Goal: Transaction & Acquisition: Obtain resource

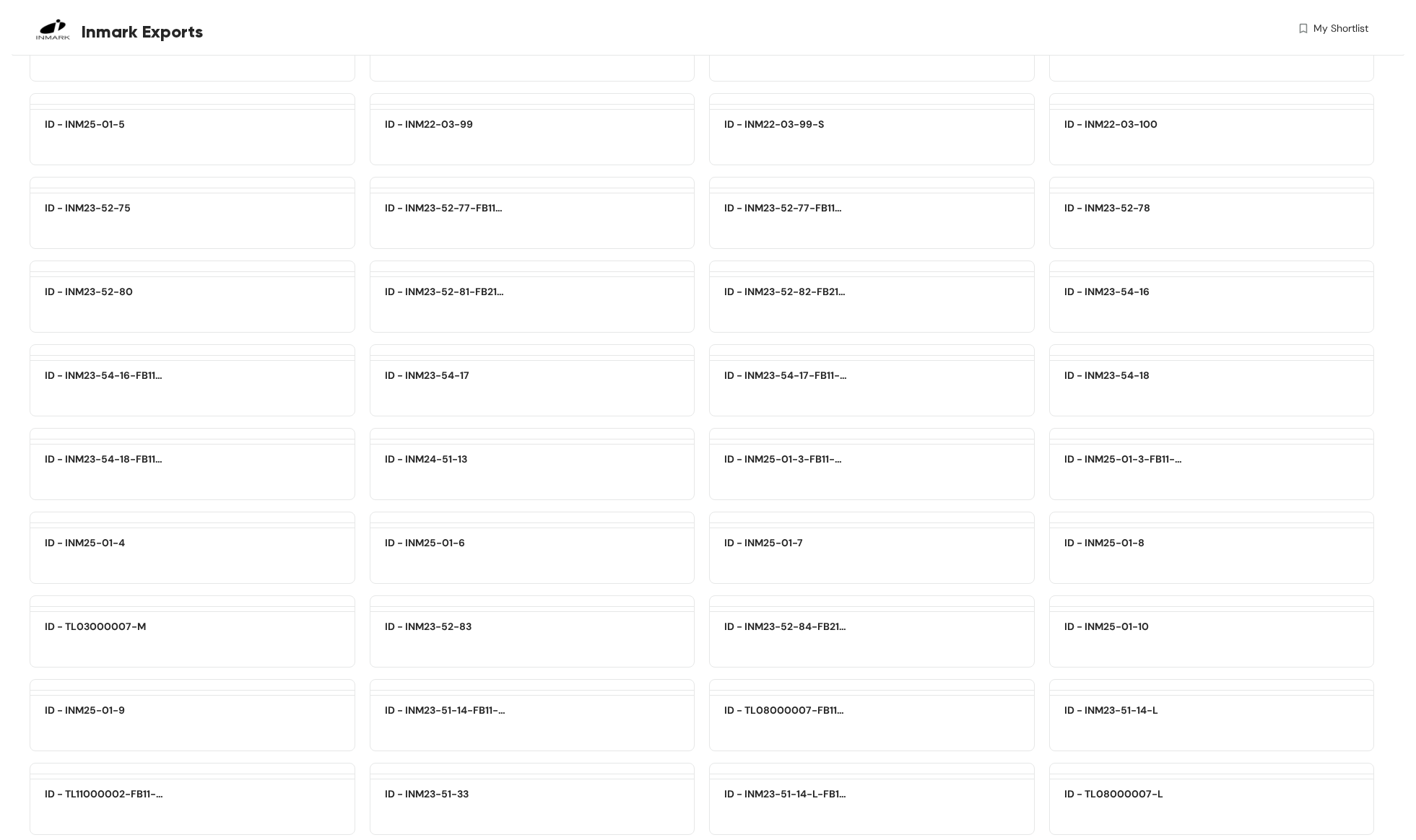
scroll to position [31972, 0]
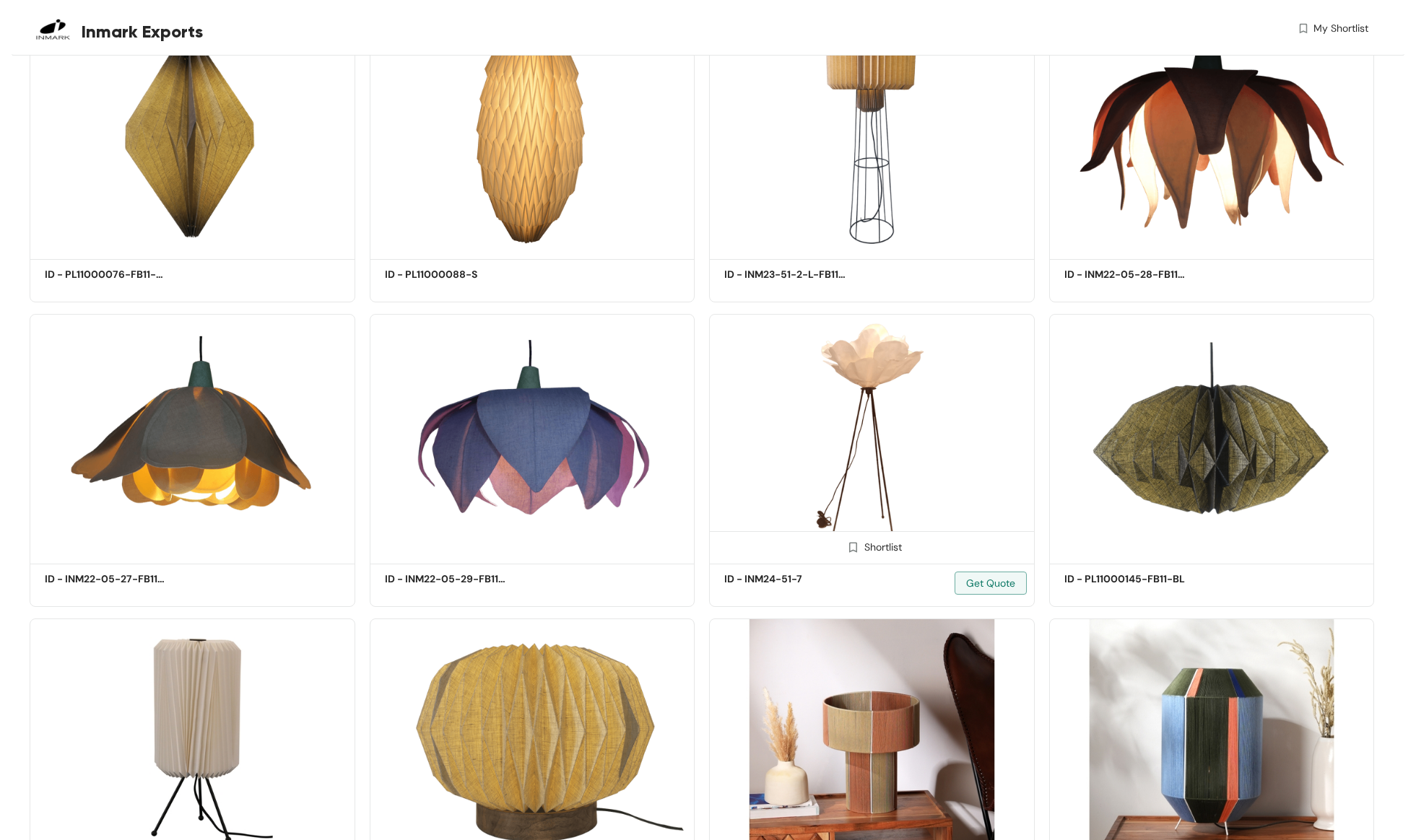
click at [857, 348] on img at bounding box center [872, 437] width 326 height 246
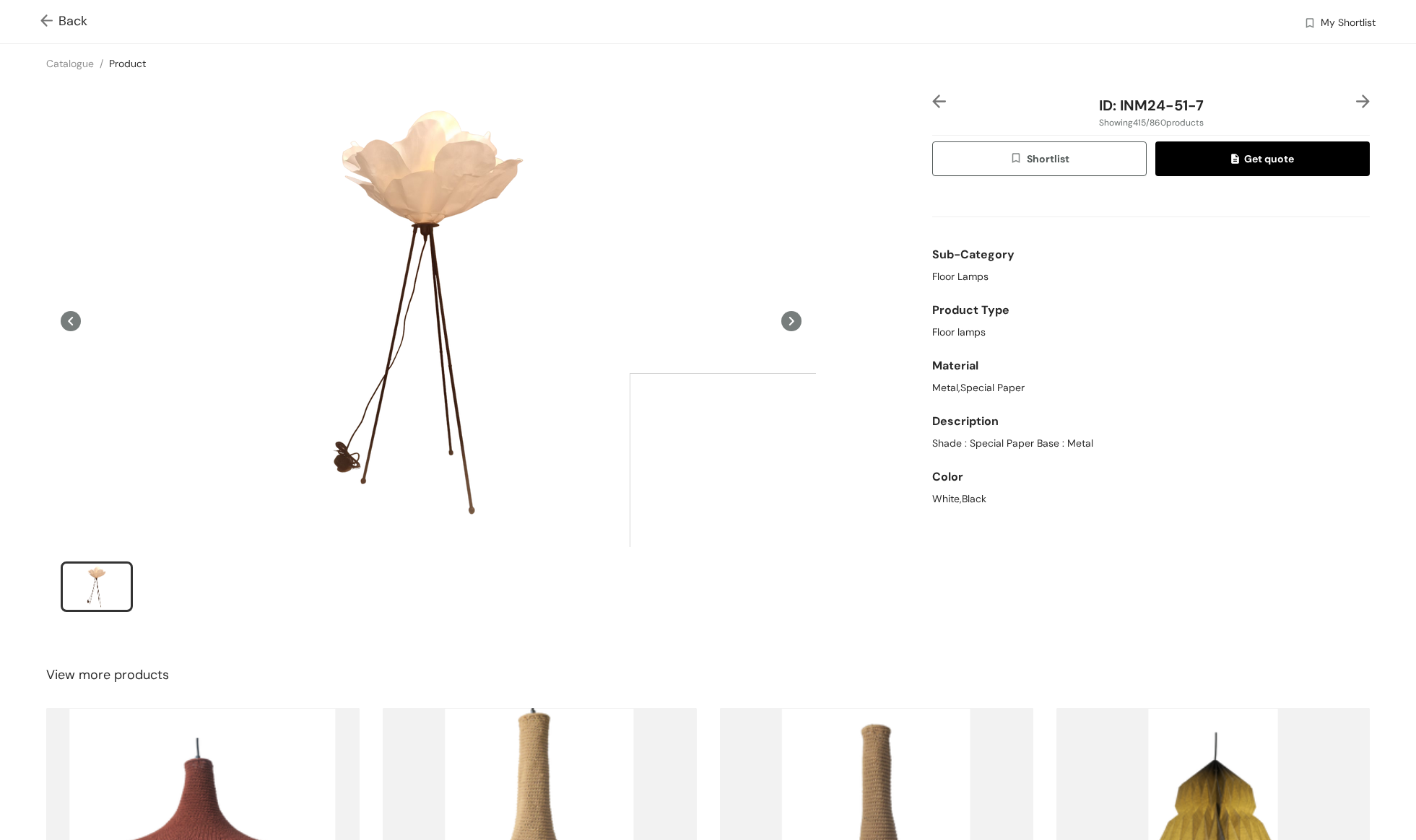
scroll to position [33, 0]
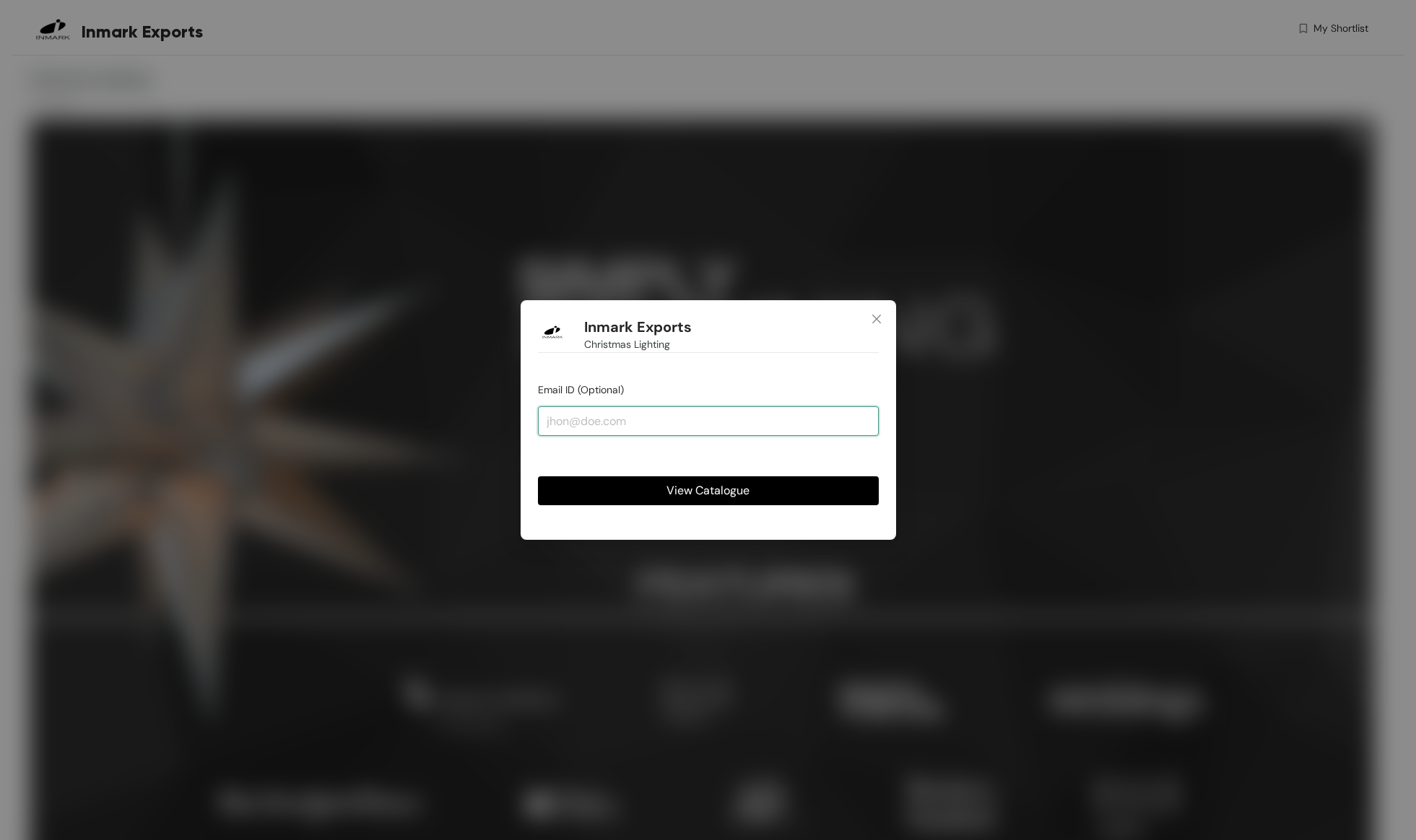
click at [564, 418] on input "email" at bounding box center [709, 421] width 341 height 29
type input "shop@folklorestore.co.nz"
click at [641, 484] on button "View Catalogue" at bounding box center [709, 491] width 341 height 29
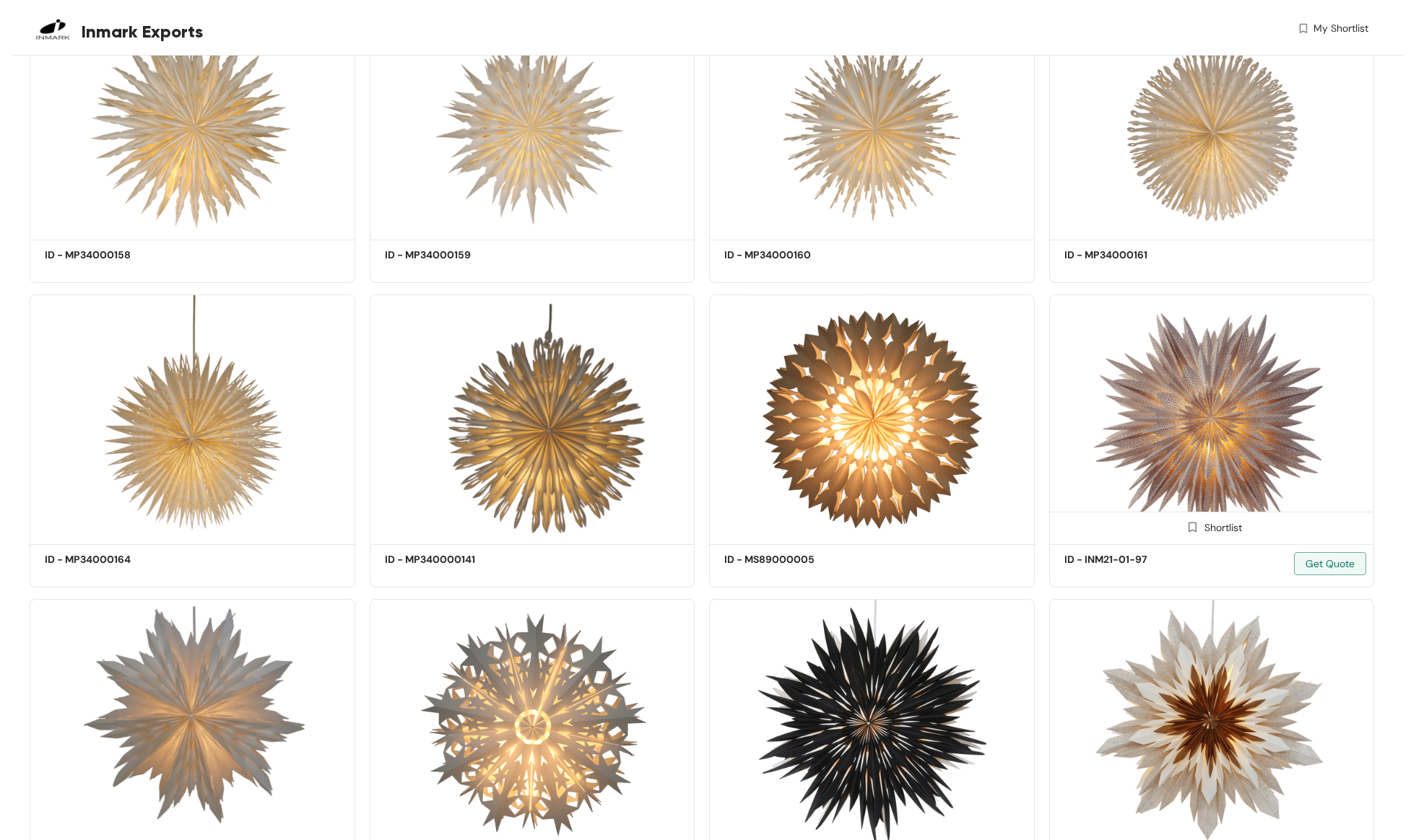
scroll to position [7310, 0]
click at [1215, 527] on div "Shortlist" at bounding box center [1211, 525] width 61 height 13
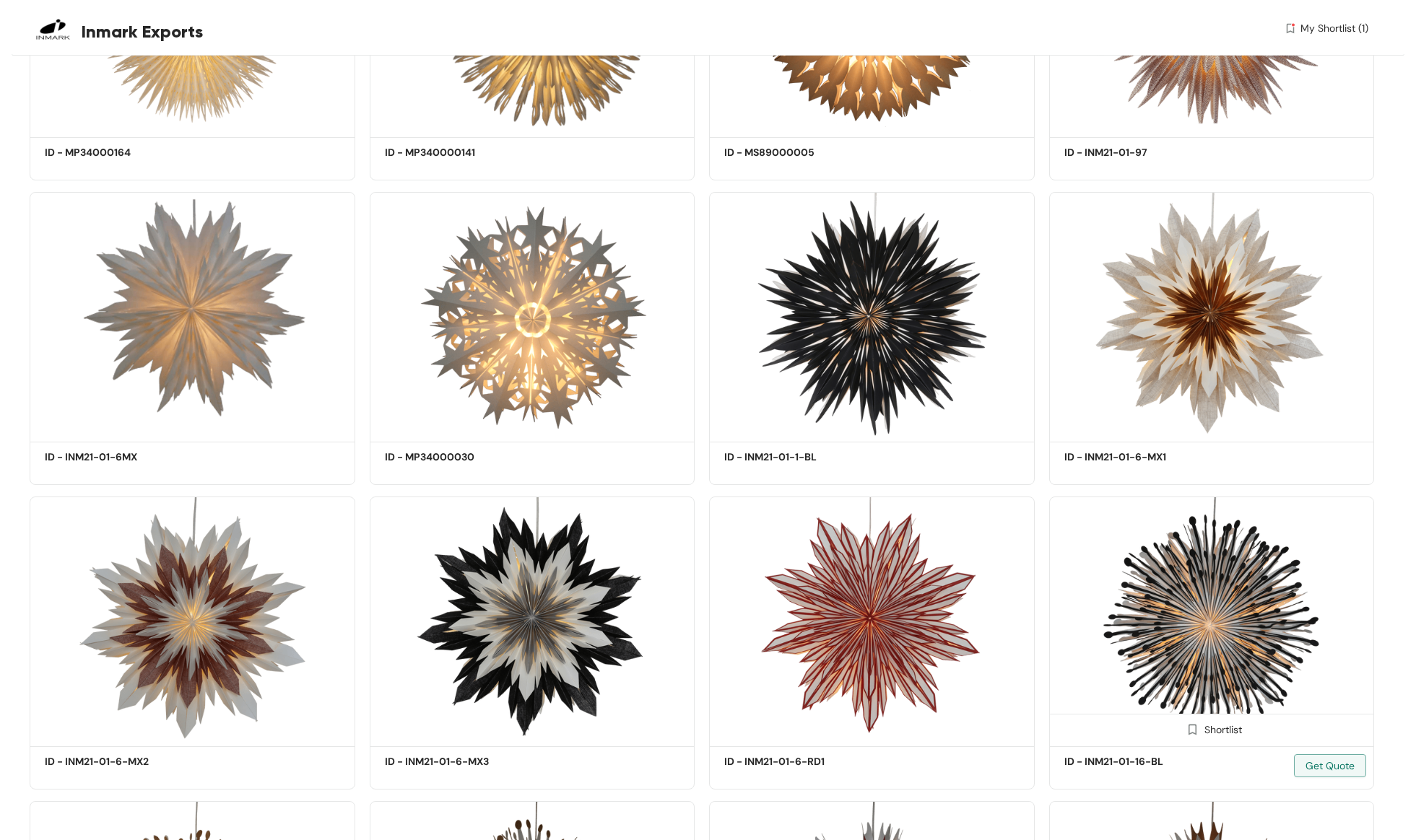
scroll to position [7743, 0]
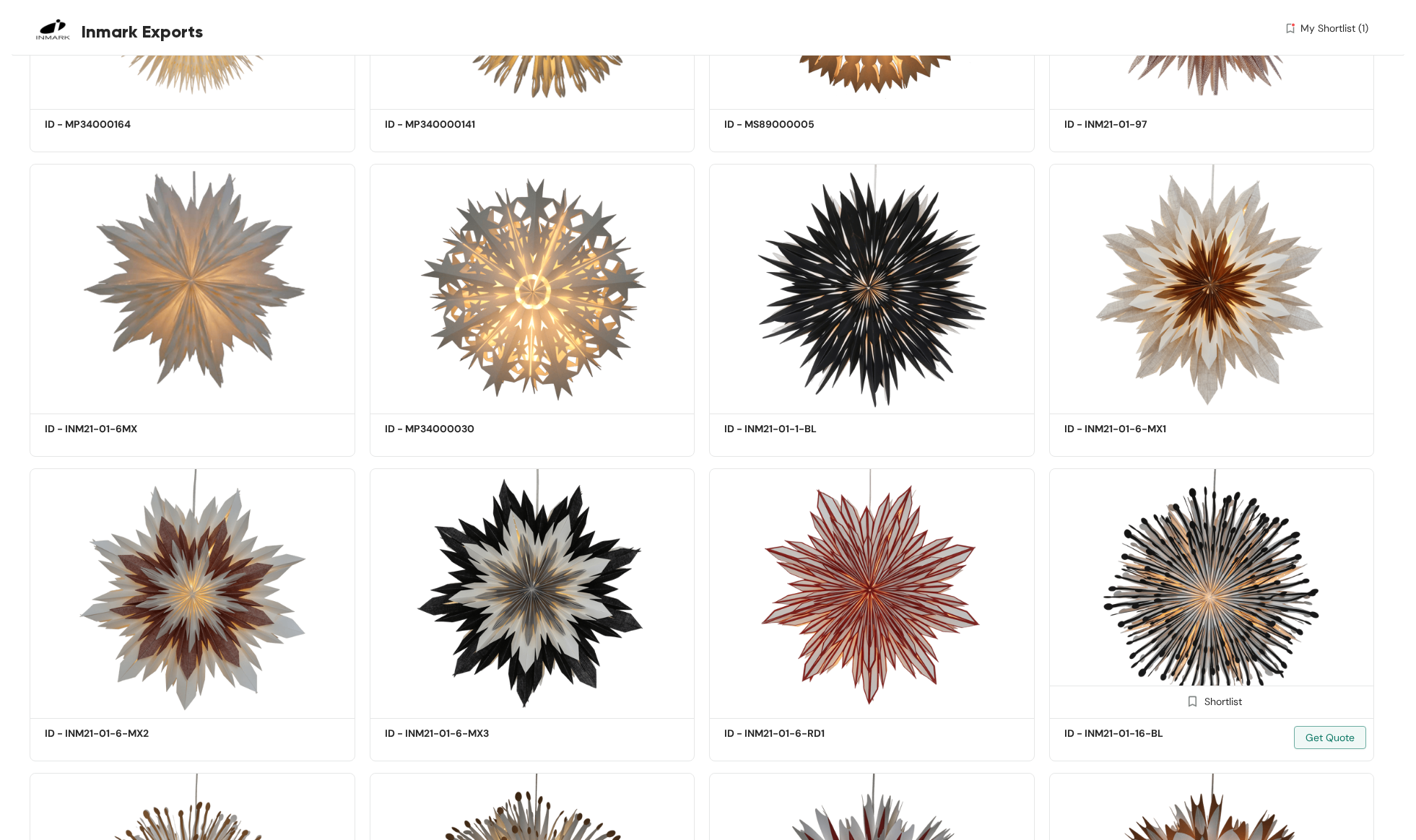
click at [1223, 701] on div "Shortlist" at bounding box center [1211, 700] width 61 height 13
click at [1215, 395] on div "Shortlist" at bounding box center [1211, 395] width 61 height 13
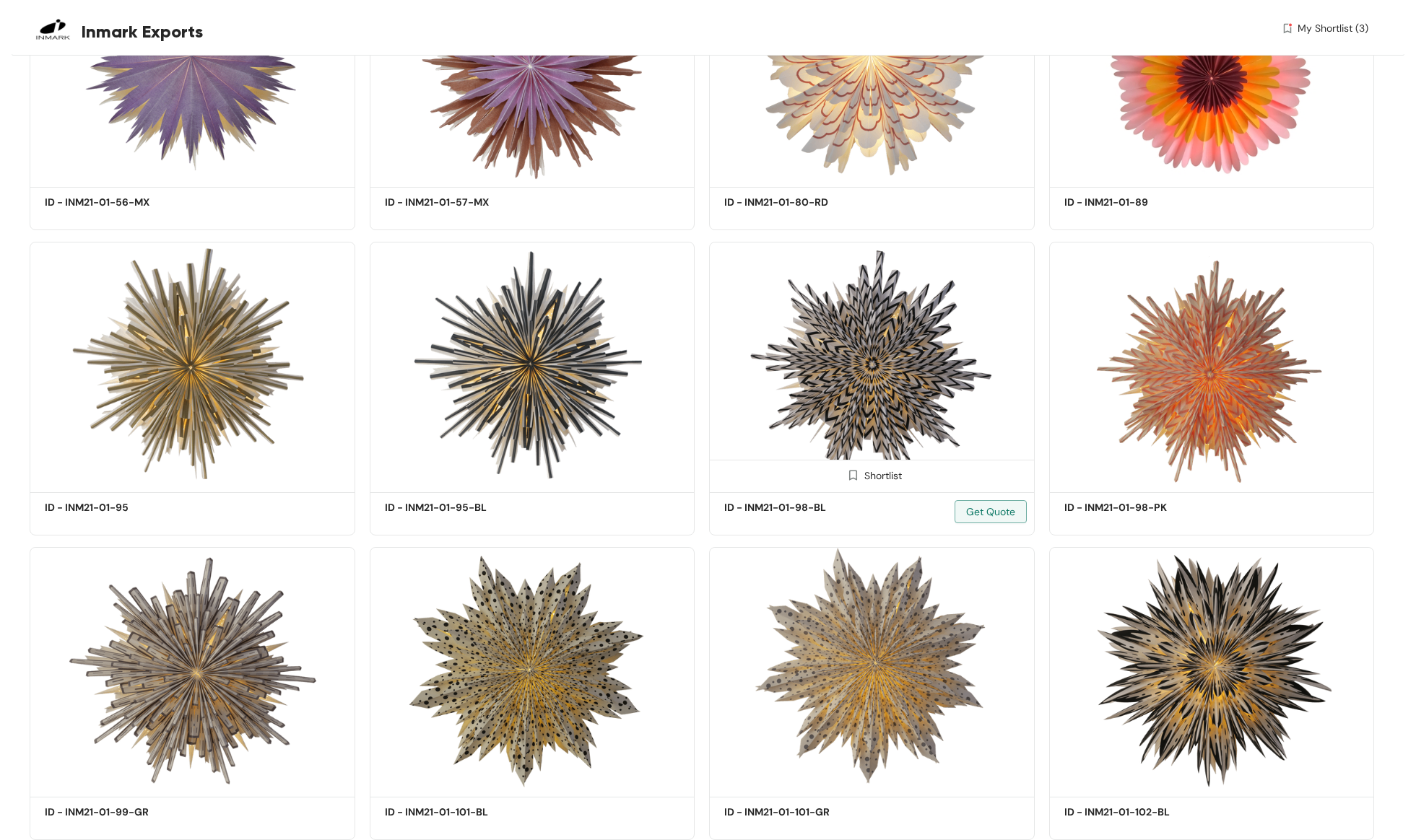
scroll to position [8888, 0]
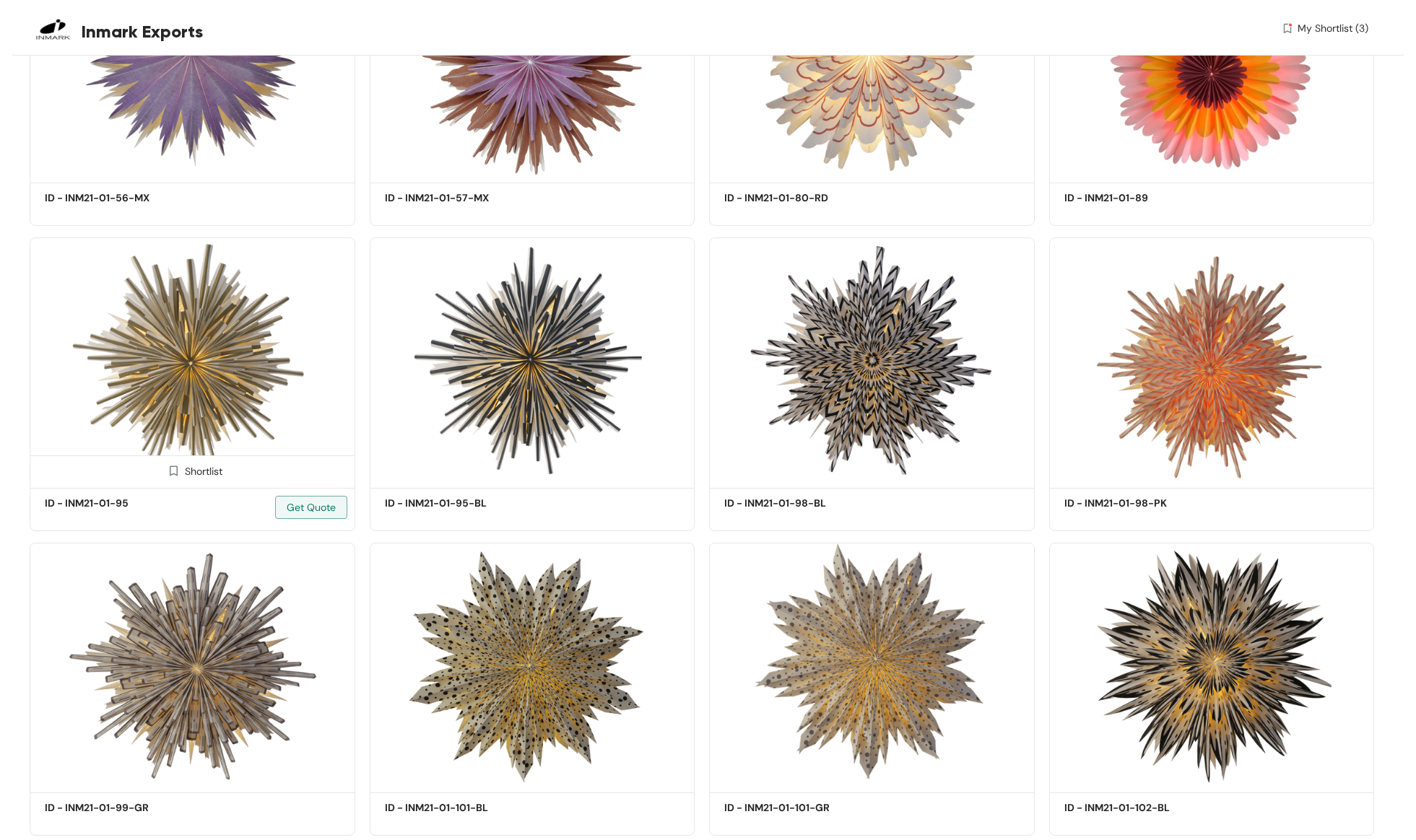
click at [202, 466] on div "Shortlist" at bounding box center [192, 470] width 61 height 13
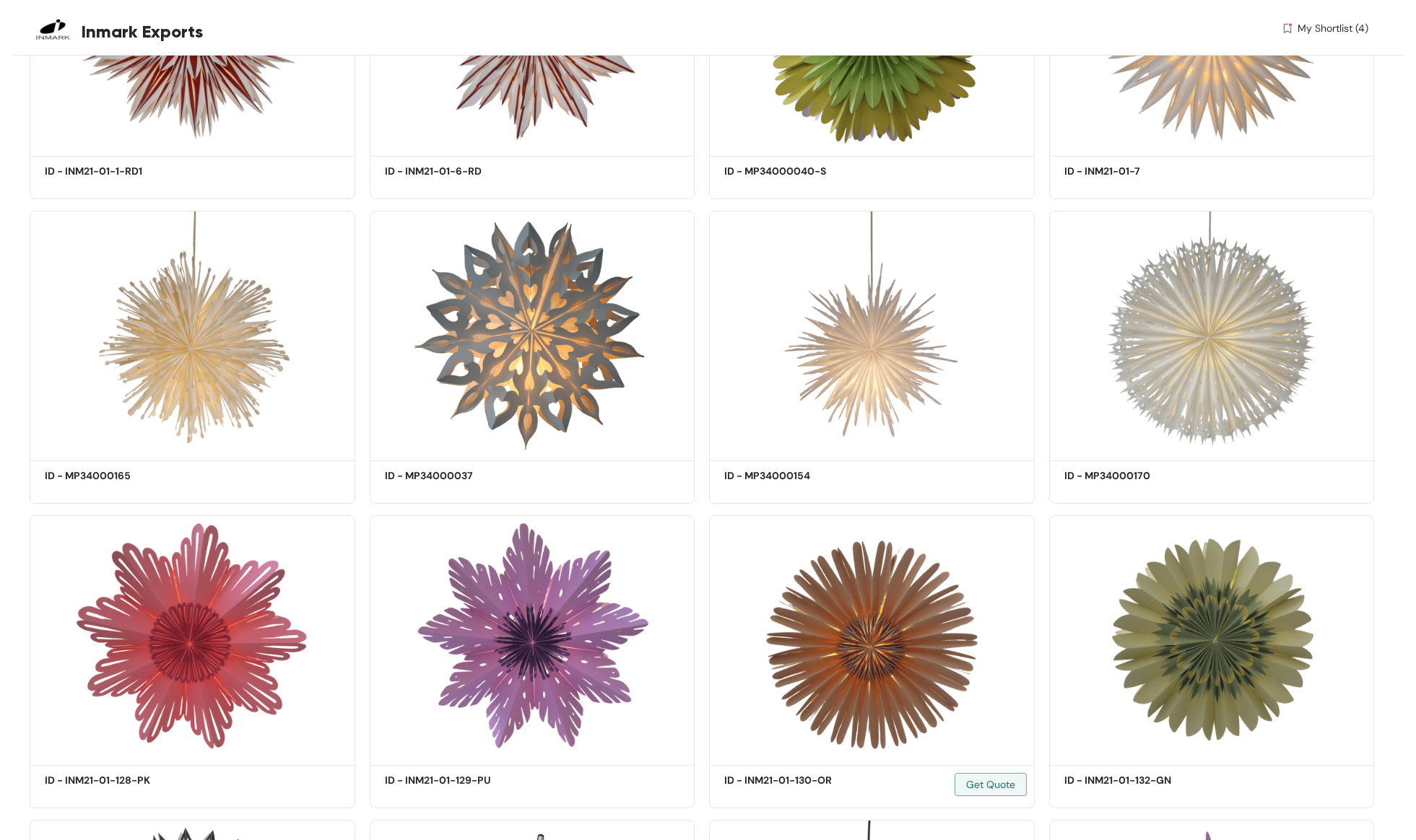
scroll to position [14103, 0]
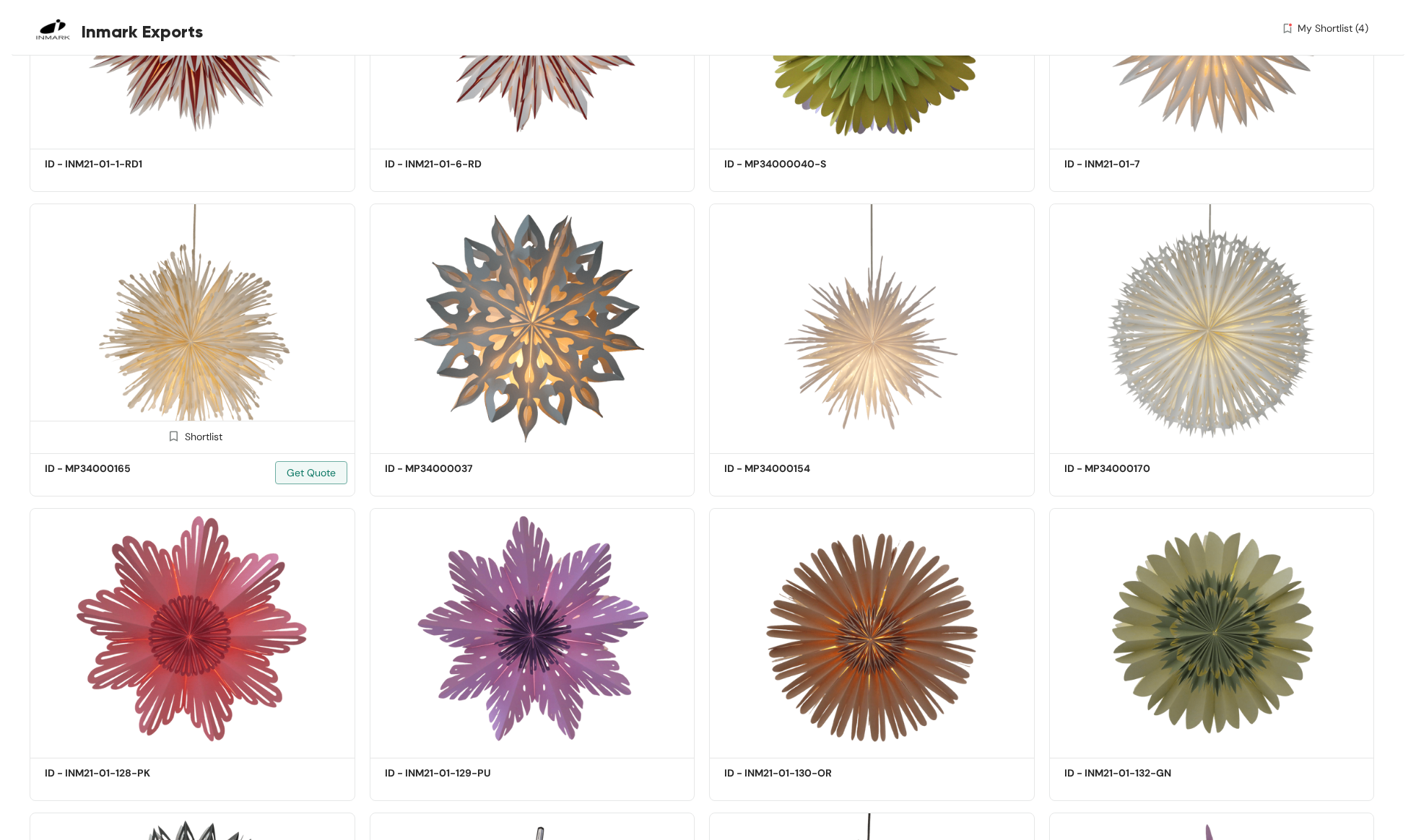
click at [193, 433] on div "Shortlist" at bounding box center [192, 435] width 61 height 13
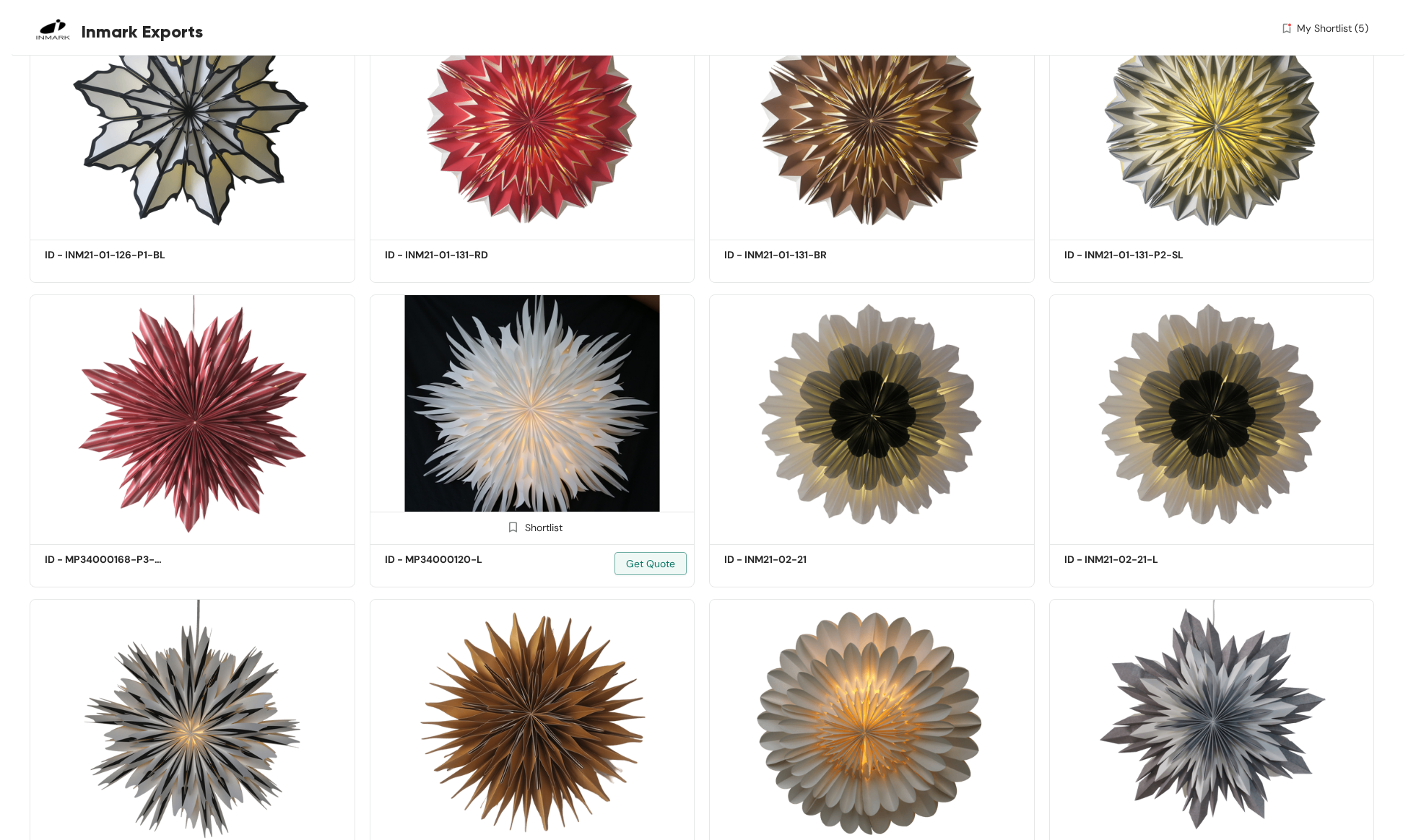
scroll to position [20108, 0]
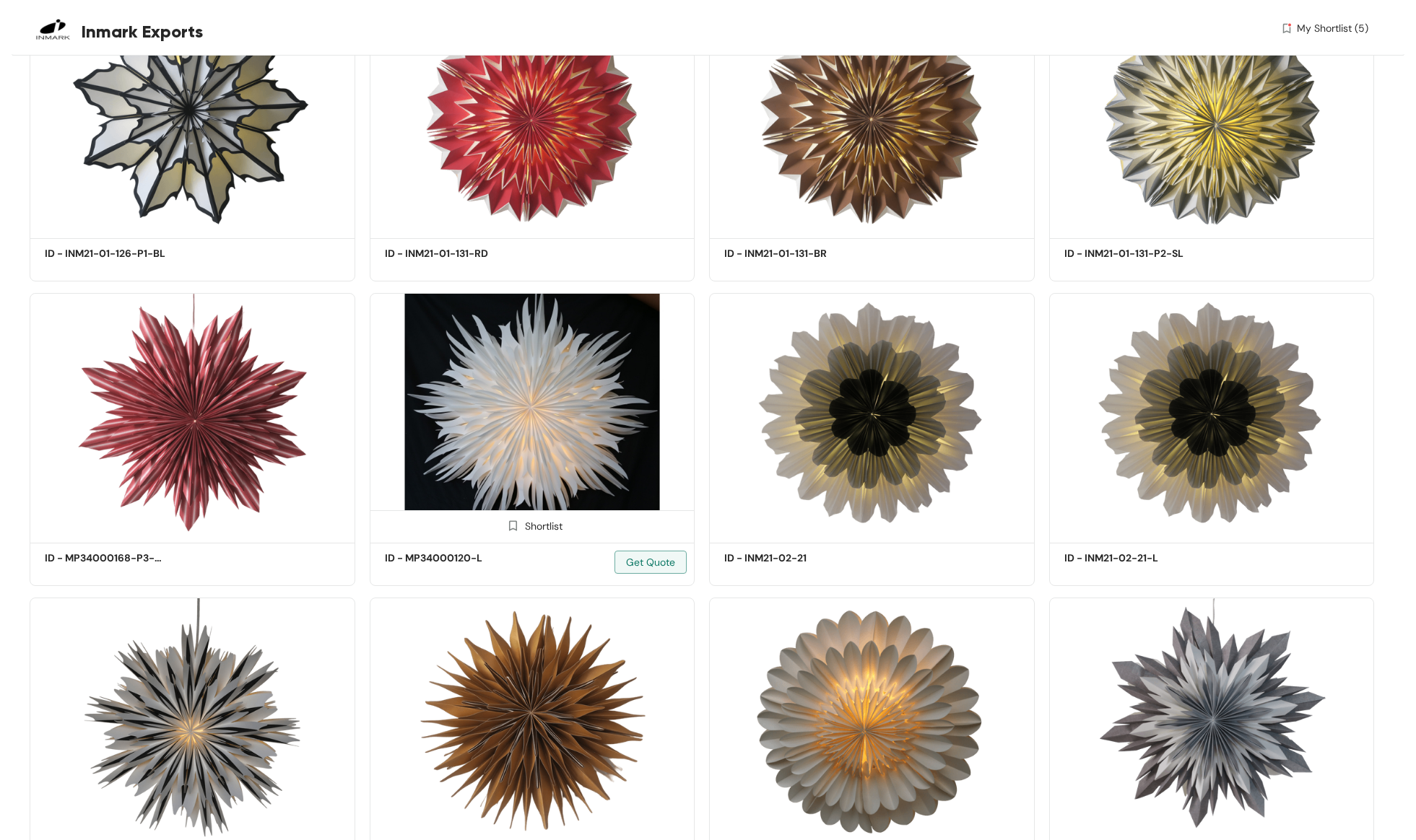
click at [541, 521] on div "Shortlist" at bounding box center [532, 525] width 61 height 13
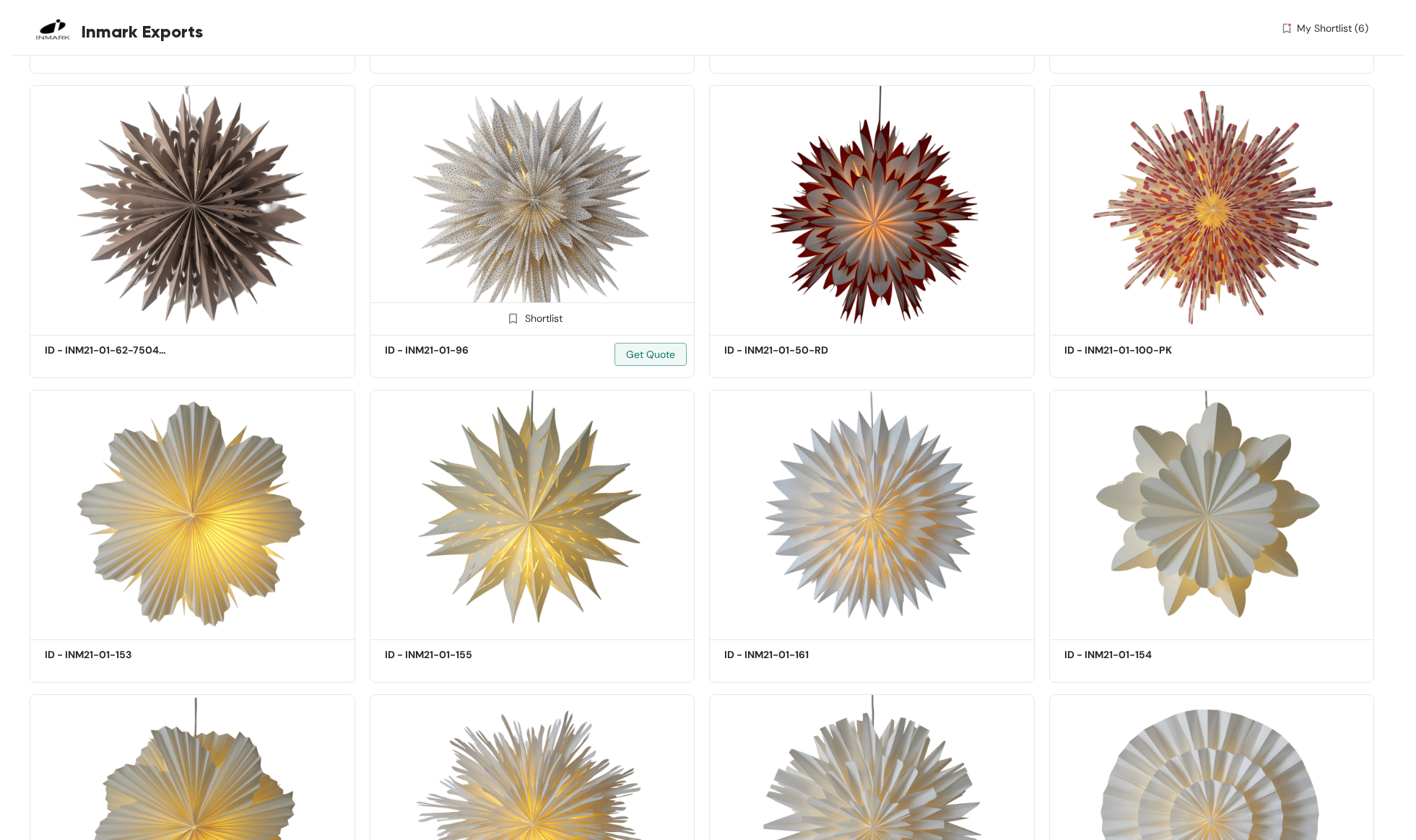
scroll to position [30373, 0]
click at [538, 311] on div "Shortlist" at bounding box center [532, 316] width 61 height 13
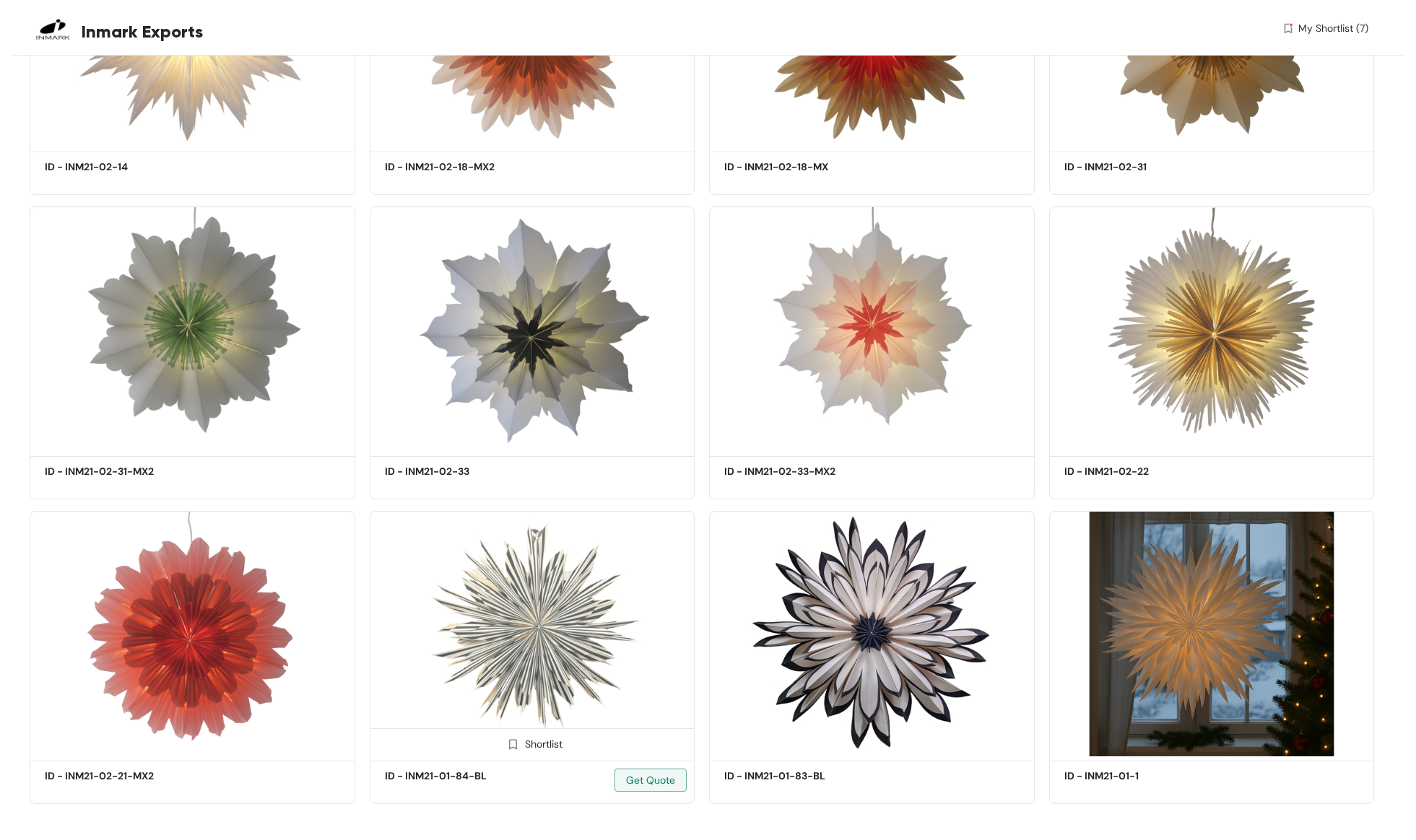
scroll to position [34213, 0]
click at [1335, 23] on span "My Shortlist (7)" at bounding box center [1334, 28] width 70 height 15
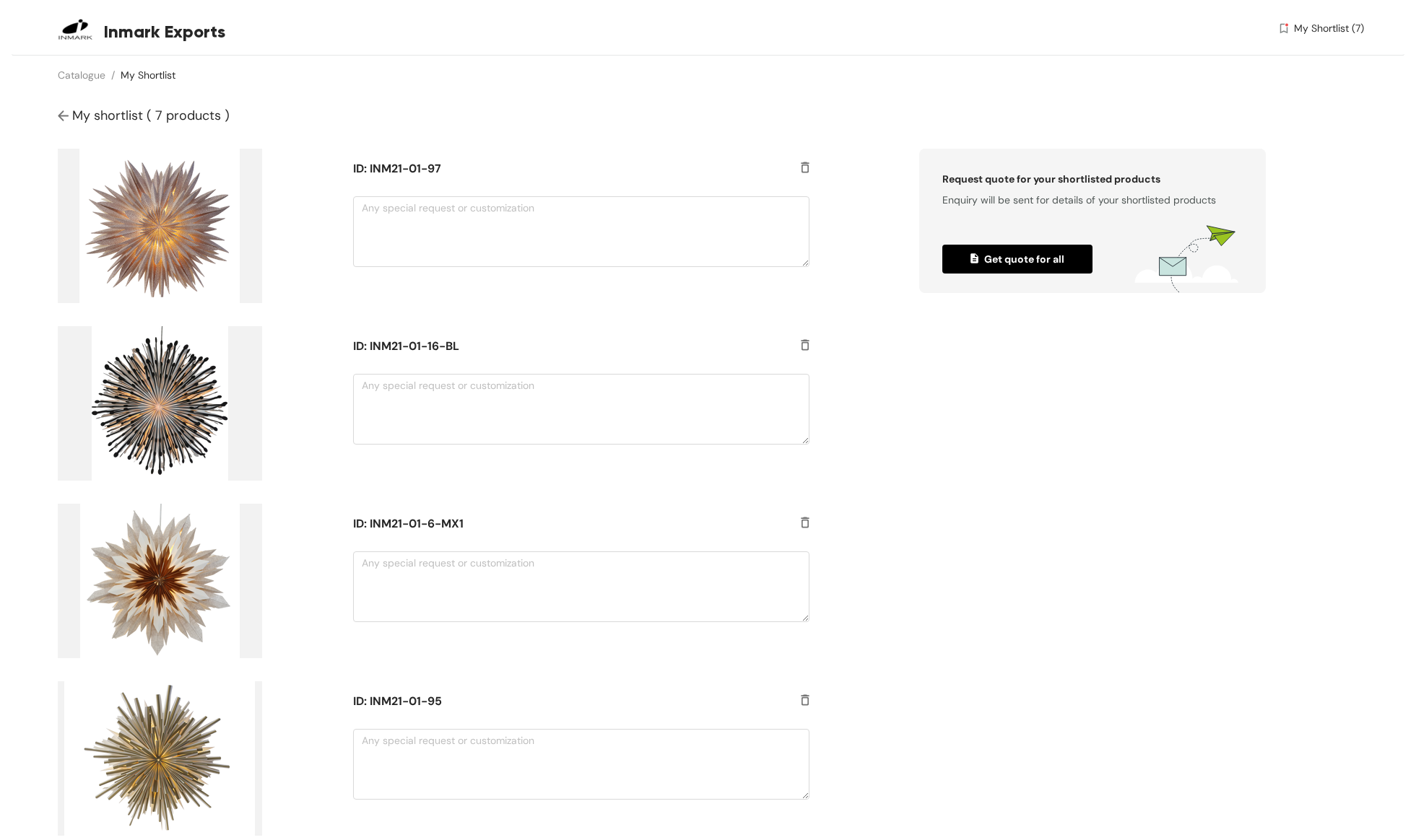
click at [147, 218] on img at bounding box center [160, 226] width 205 height 155
click at [150, 232] on img at bounding box center [160, 226] width 205 height 155
click at [155, 399] on img at bounding box center [160, 403] width 205 height 155
click at [160, 421] on img at bounding box center [160, 403] width 205 height 155
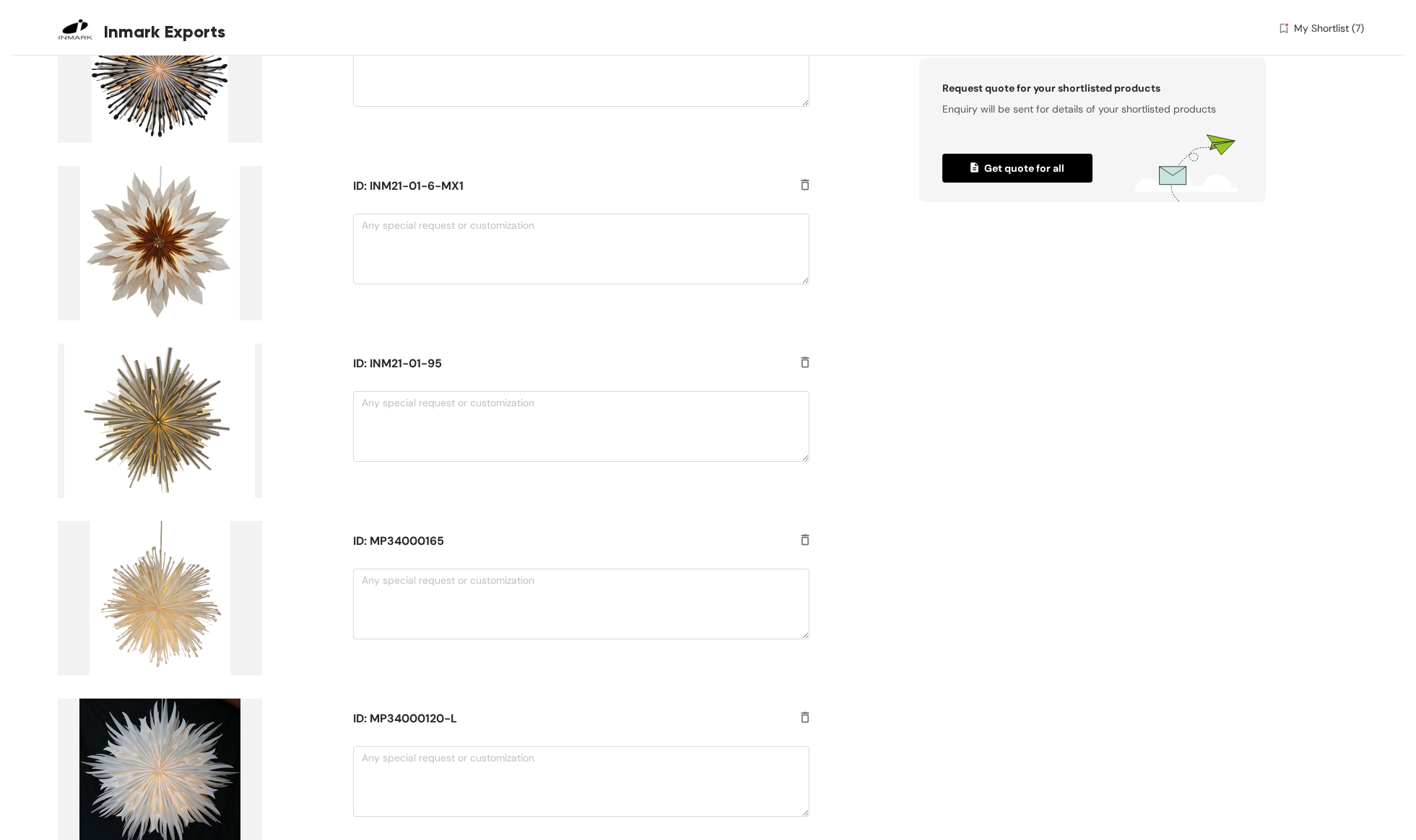
scroll to position [337, 0]
click at [158, 239] on img at bounding box center [160, 244] width 205 height 155
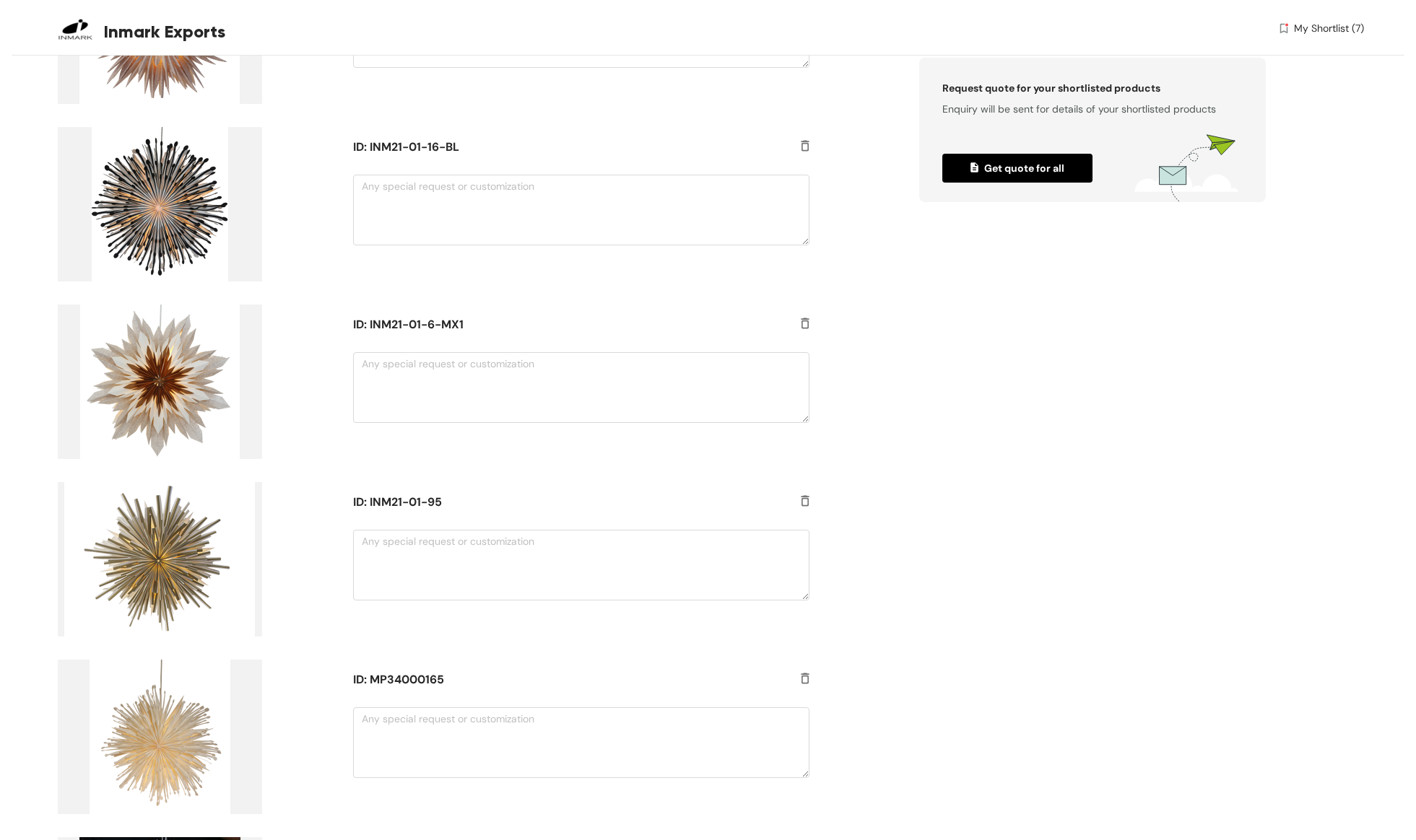
scroll to position [196, 0]
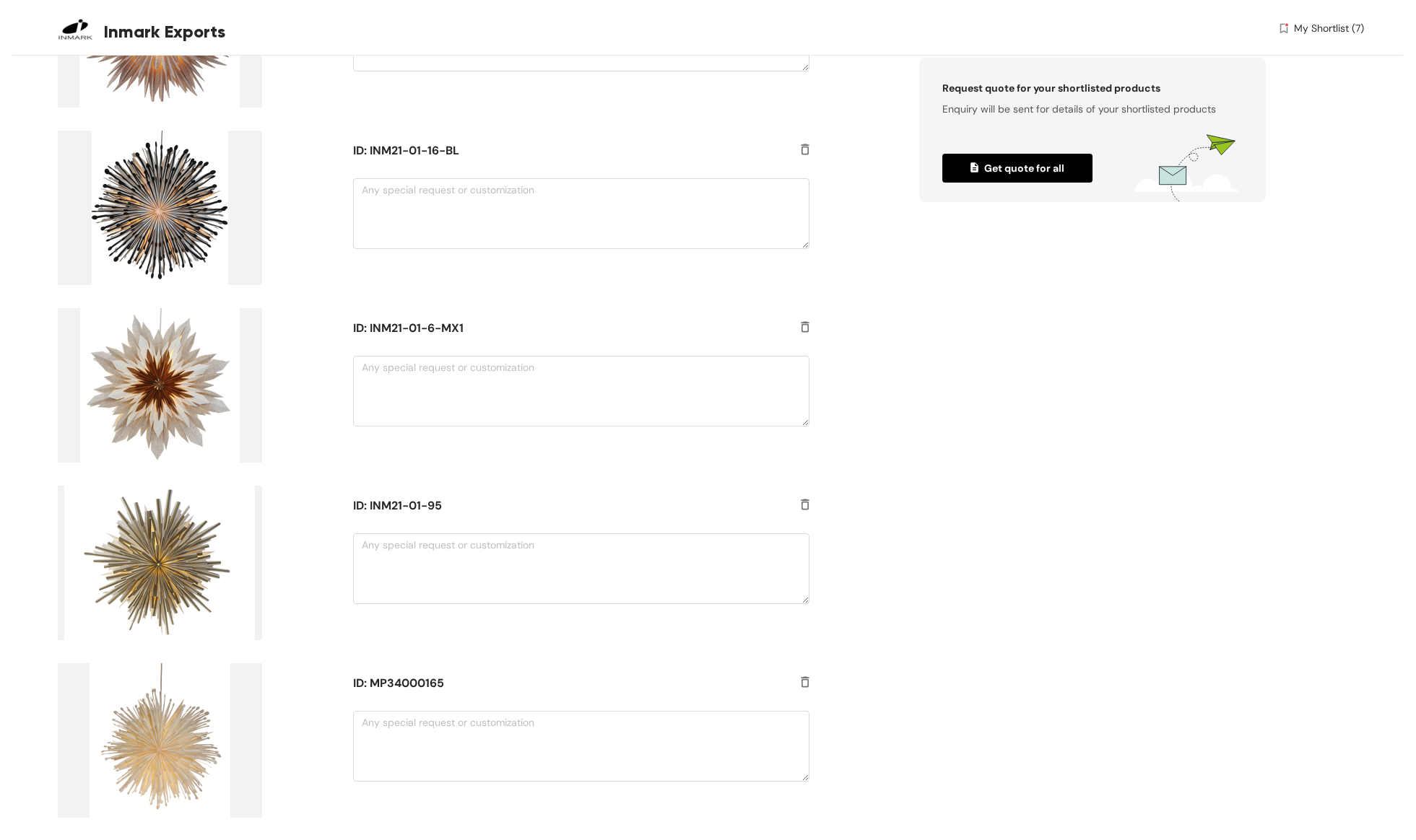
click at [159, 238] on img at bounding box center [160, 208] width 205 height 155
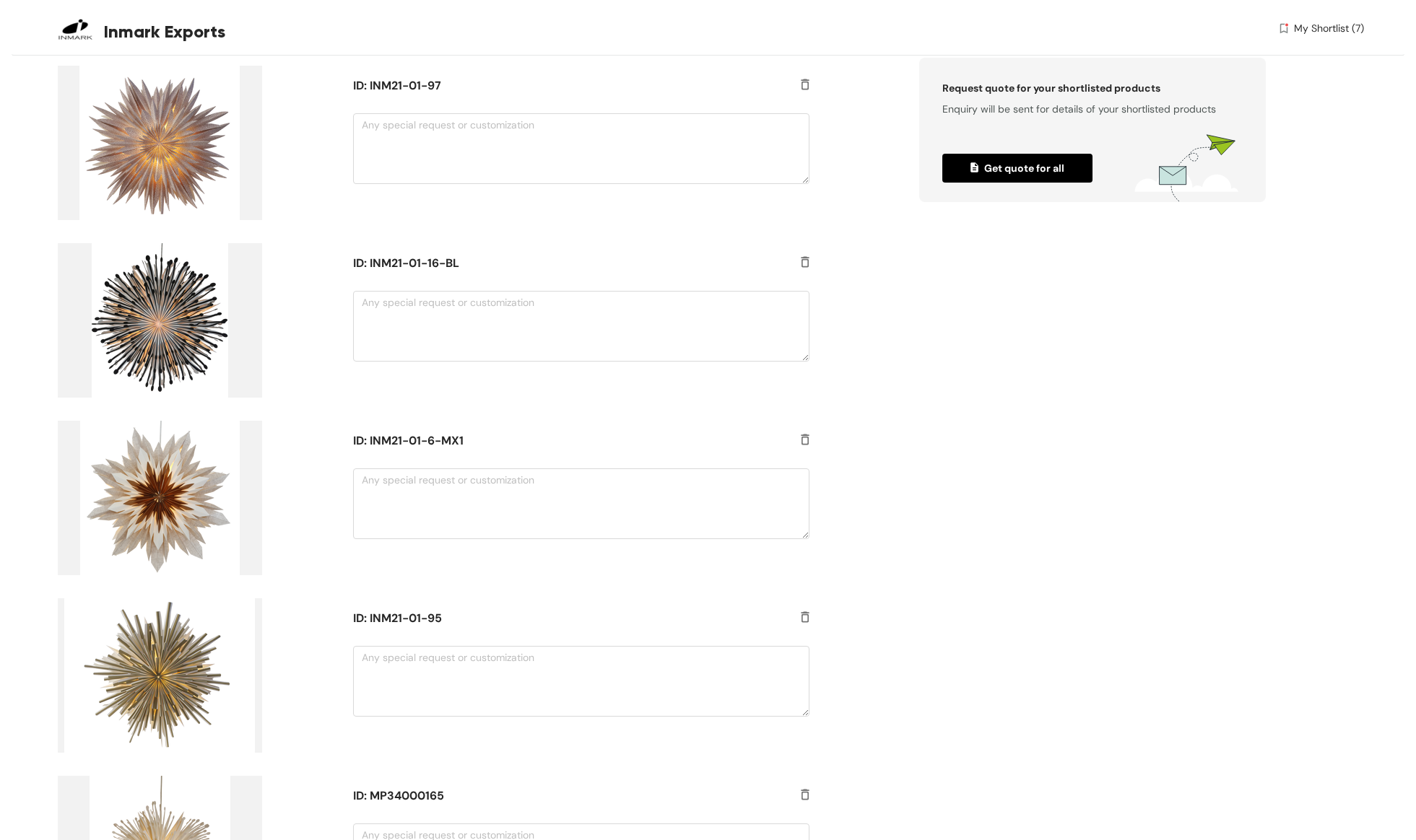
scroll to position [77, 0]
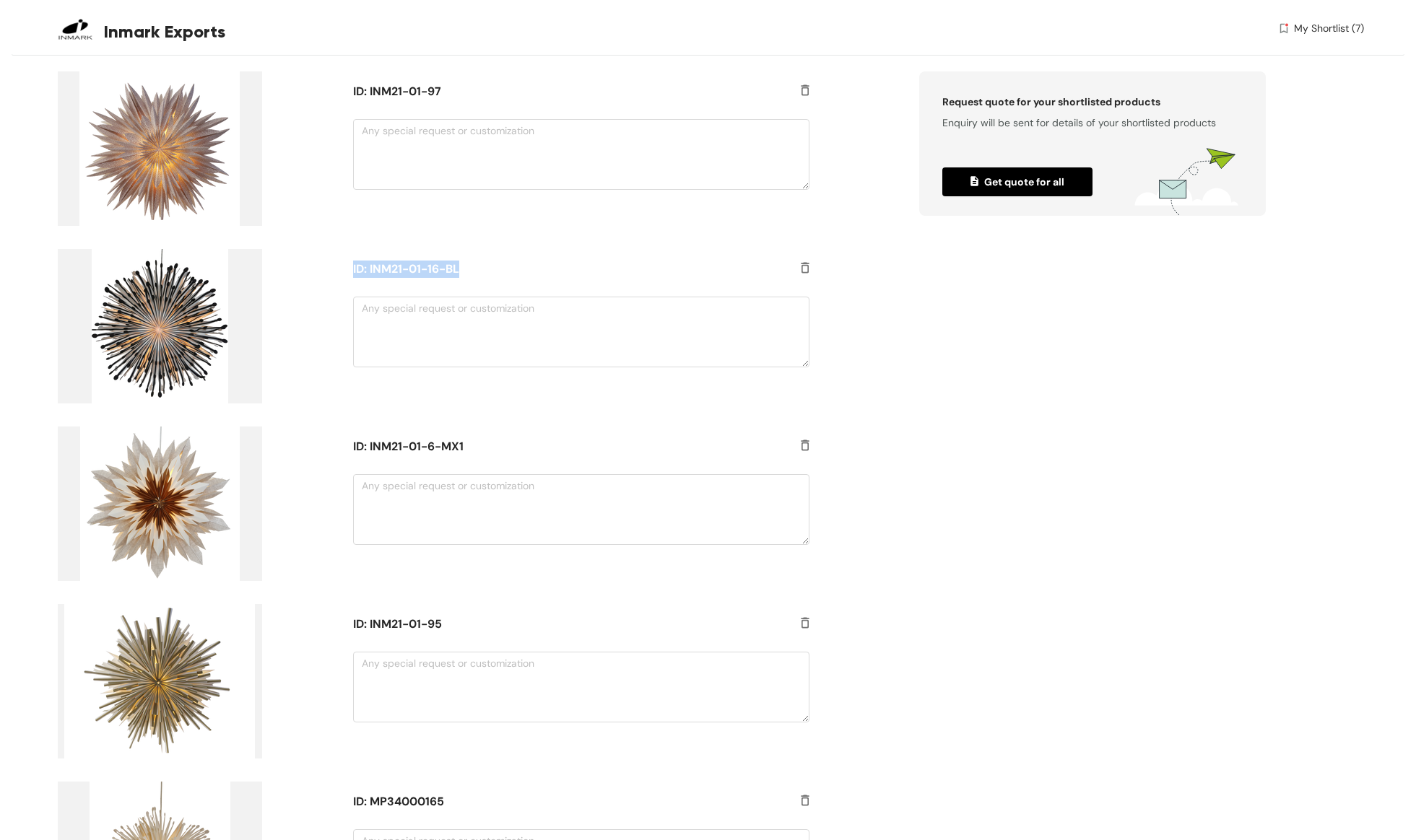
drag, startPoint x: 475, startPoint y: 269, endPoint x: 350, endPoint y: 267, distance: 125.0
click at [350, 267] on div "ID: INM21-01-16-BL" at bounding box center [575, 266] width 467 height 35
copy h5 "ID: INM21-01-16-BL"
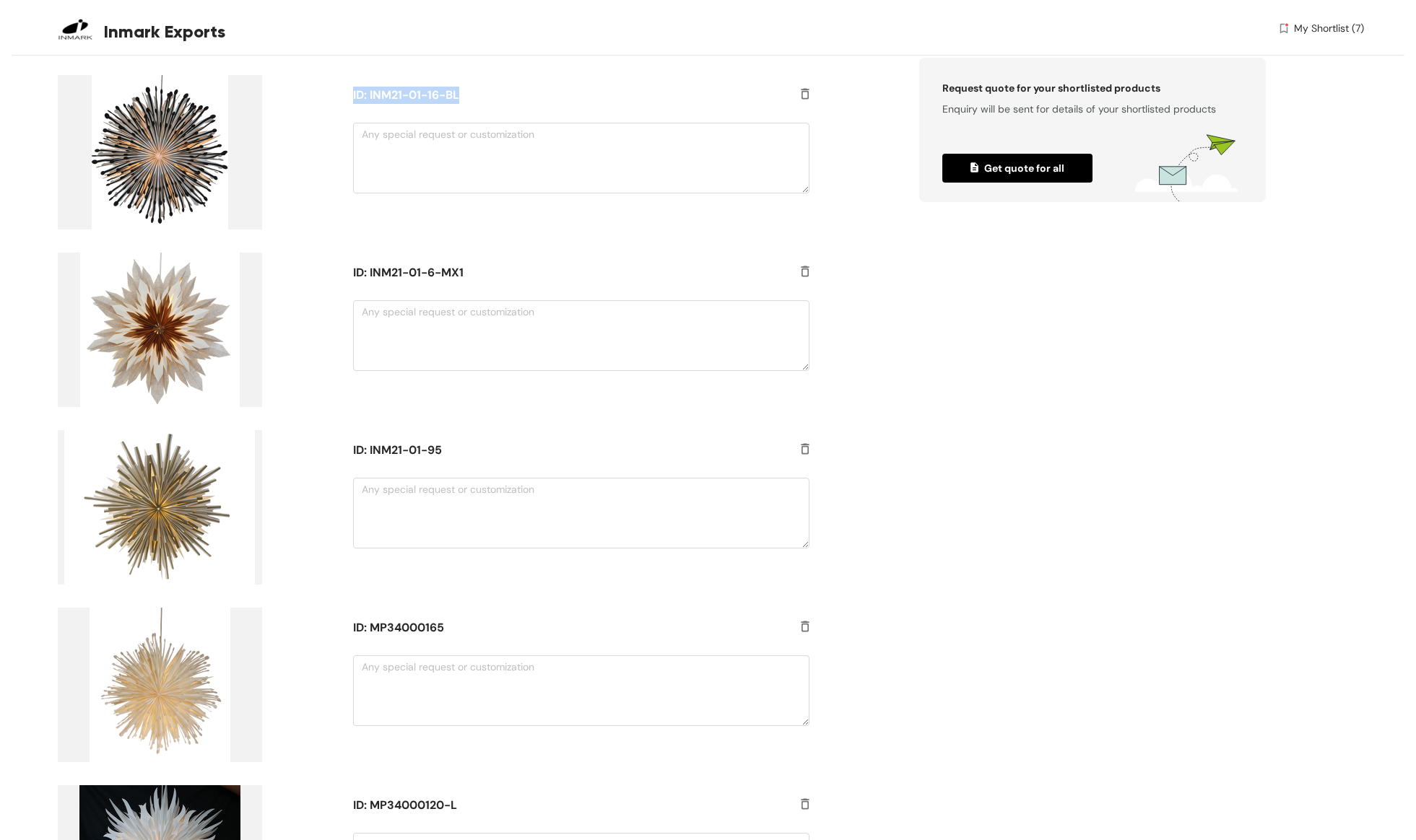
scroll to position [250, 0]
click at [179, 142] on img at bounding box center [160, 153] width 205 height 155
click at [395, 99] on h5 "ID: INM21-01-16-BL" at bounding box center [561, 96] width 418 height 17
click at [548, 93] on h5 "ID: INM21-01-16-BL" at bounding box center [561, 96] width 418 height 17
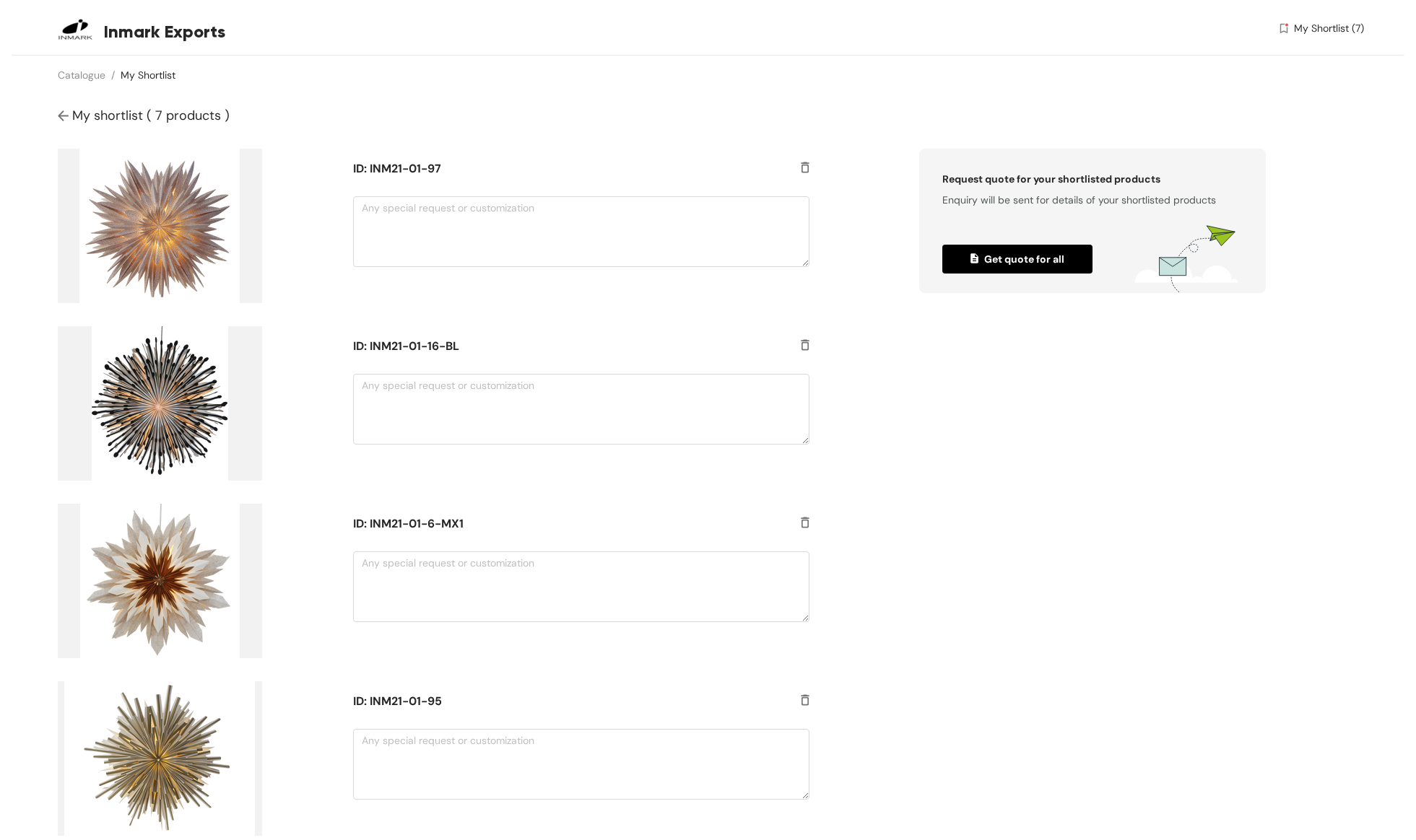
scroll to position [0, 0]
click at [109, 113] on span "My shortlist ( 7 products )" at bounding box center [151, 116] width 158 height 17
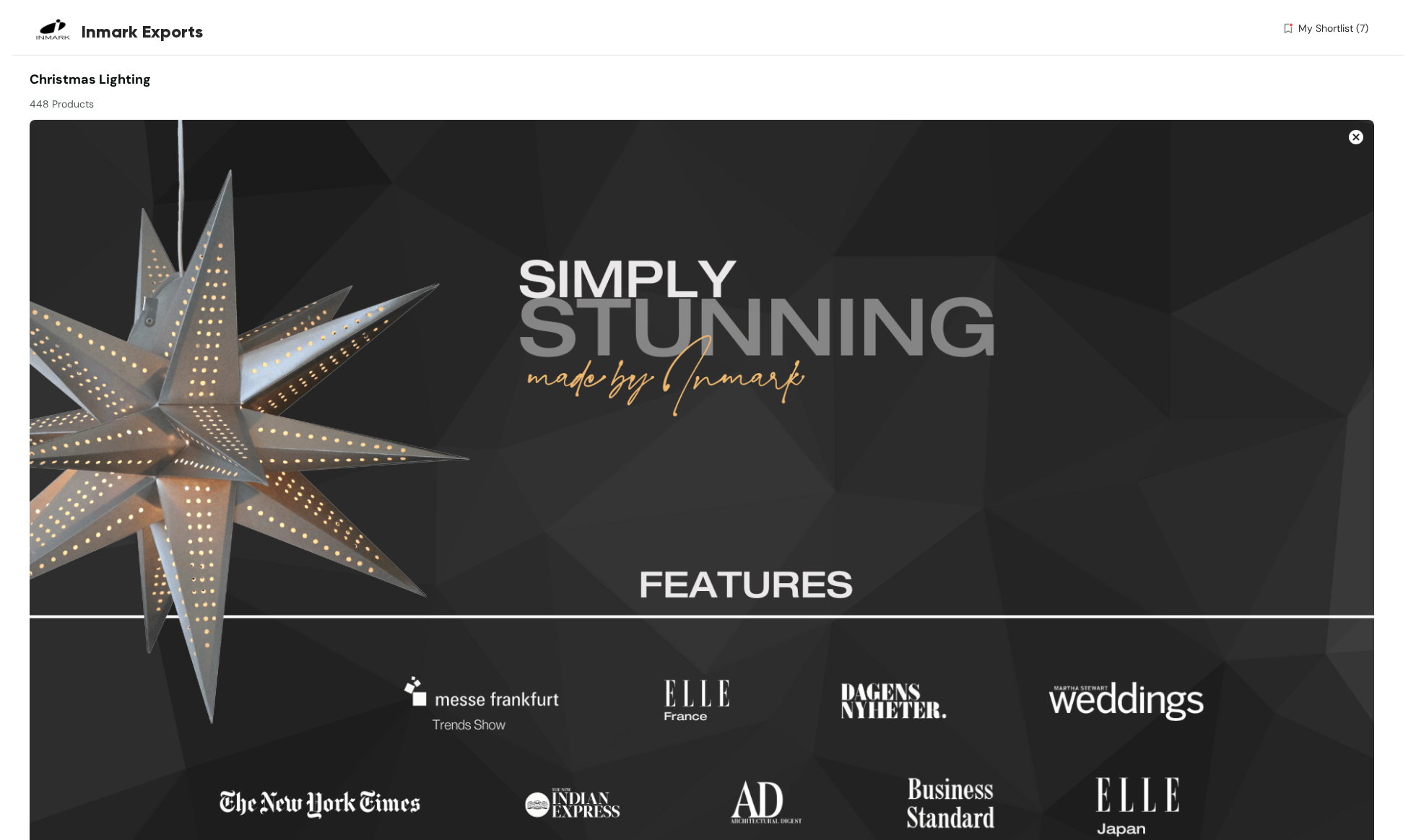
click at [1352, 140] on img at bounding box center [1357, 137] width 14 height 14
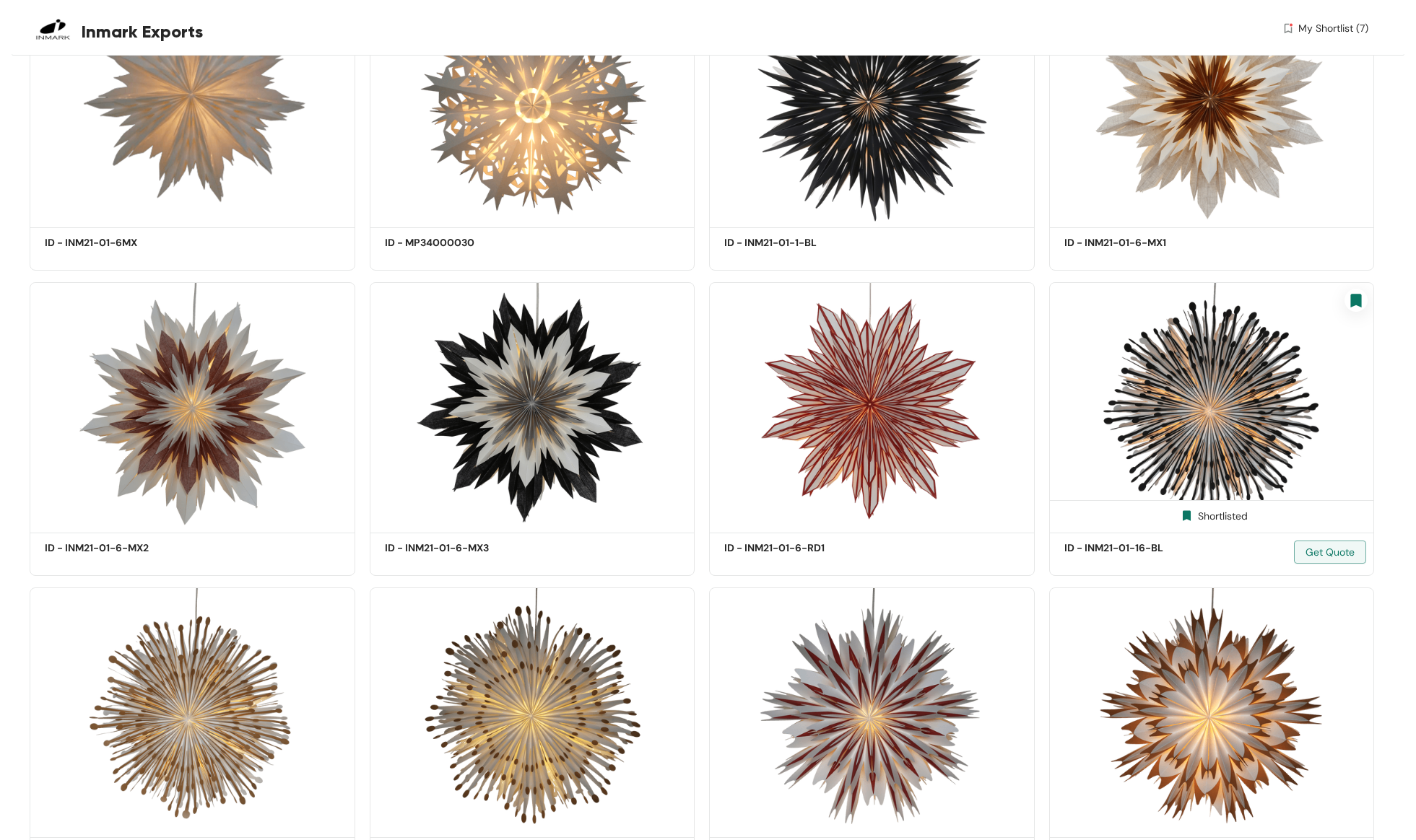
scroll to position [7157, 0]
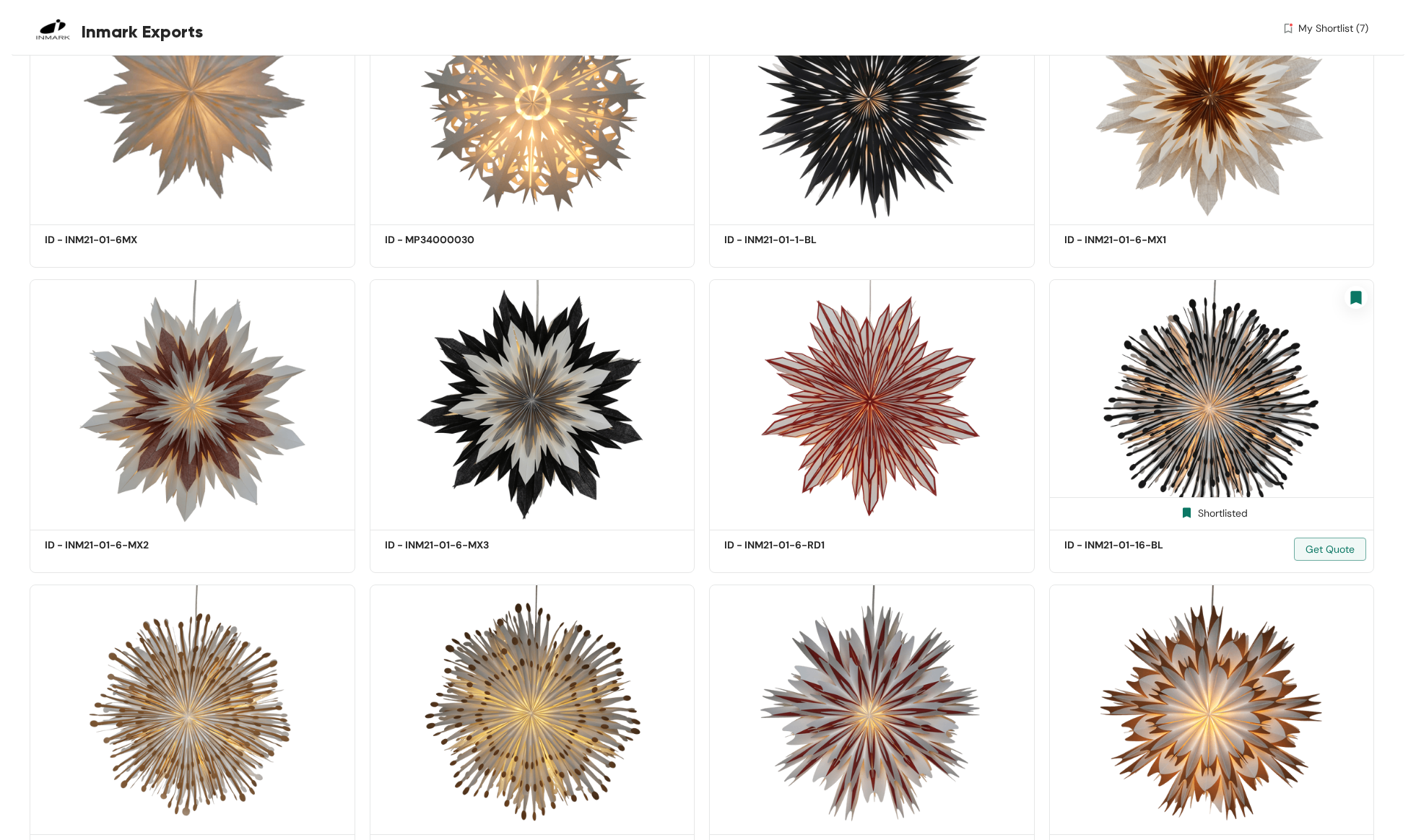
click at [1245, 395] on img at bounding box center [1212, 403] width 326 height 246
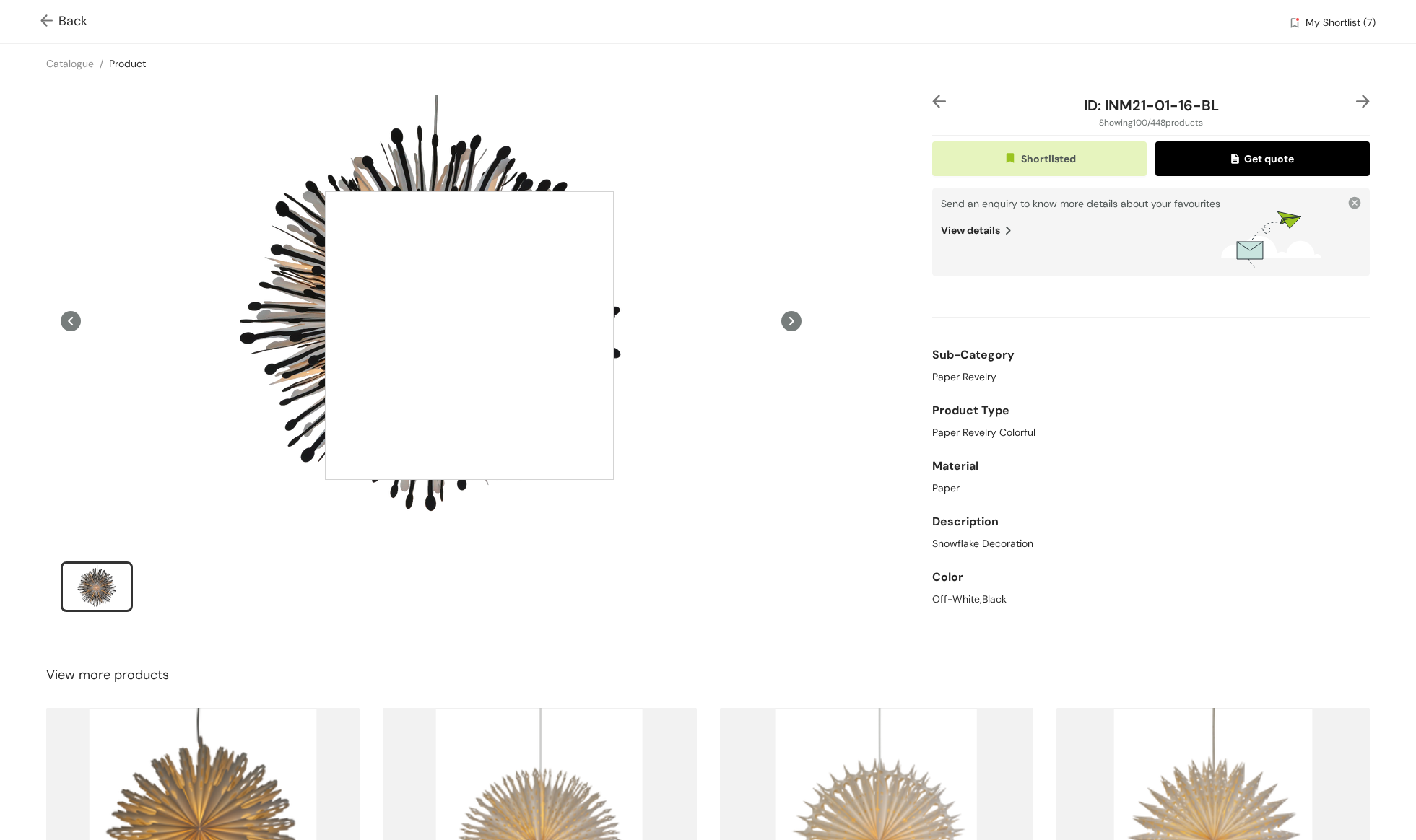
click at [442, 330] on div at bounding box center [469, 335] width 289 height 288
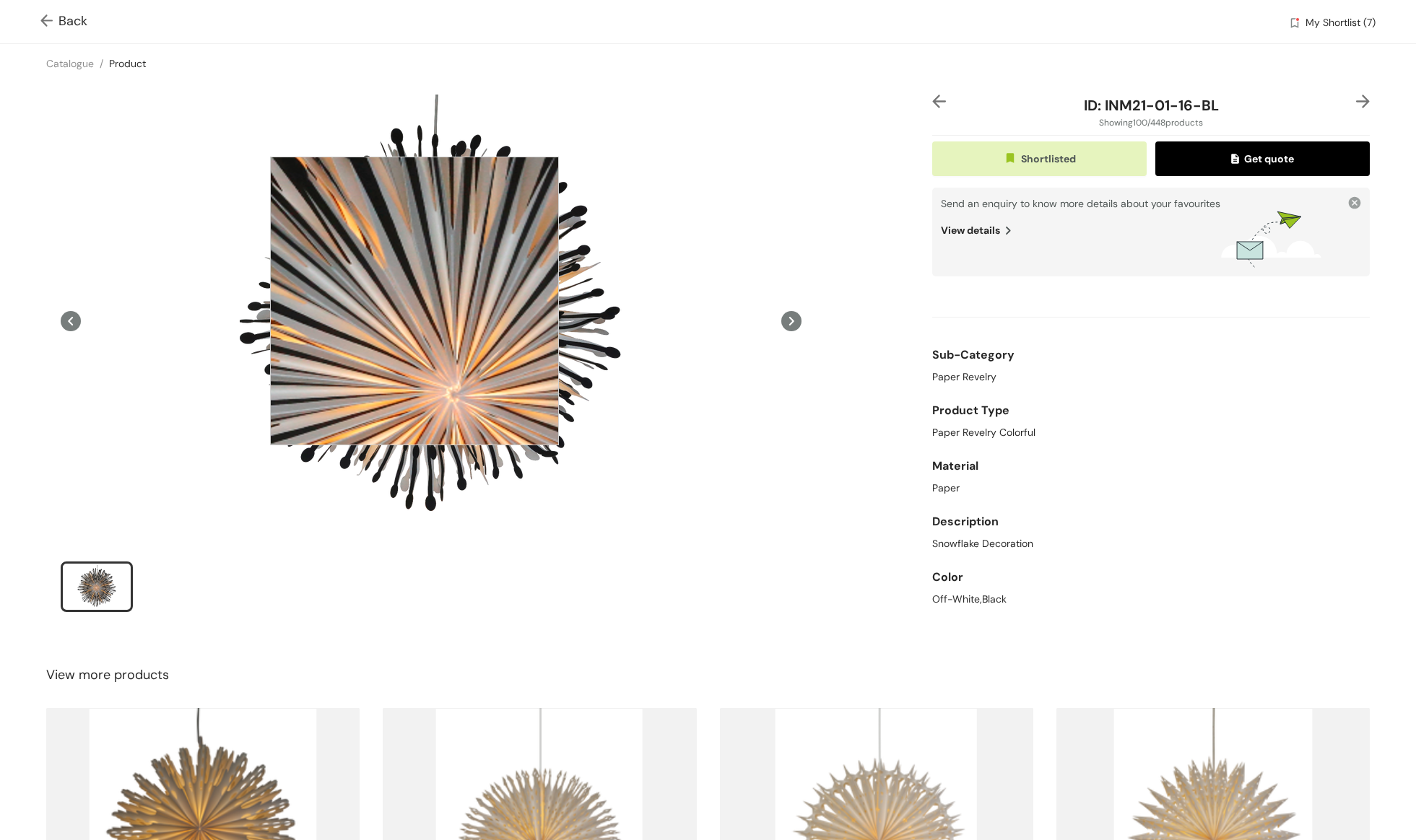
click at [415, 301] on div at bounding box center [415, 301] width 289 height 288
